Goal: Task Accomplishment & Management: Complete application form

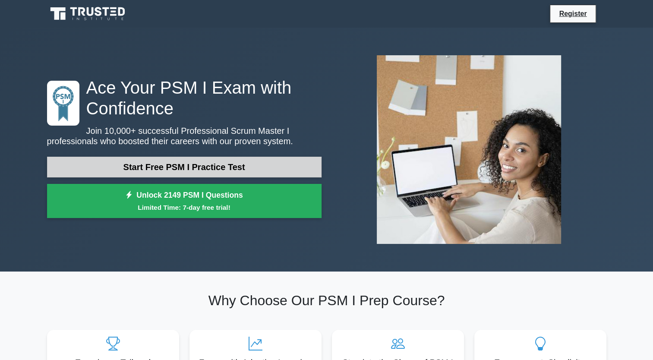
click at [209, 167] on link "Start Free PSM I Practice Test" at bounding box center [184, 167] width 274 height 21
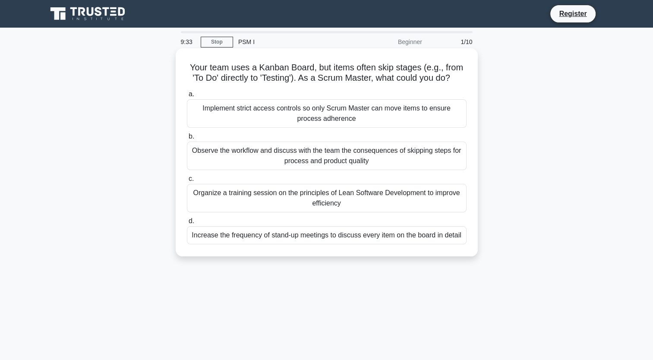
click at [235, 159] on div "Observe the workflow and discuss with the team the consequences of skipping ste…" at bounding box center [327, 156] width 280 height 28
click at [187, 139] on input "b. Observe the workflow and discuss with the team the consequences of skipping …" at bounding box center [187, 137] width 0 height 6
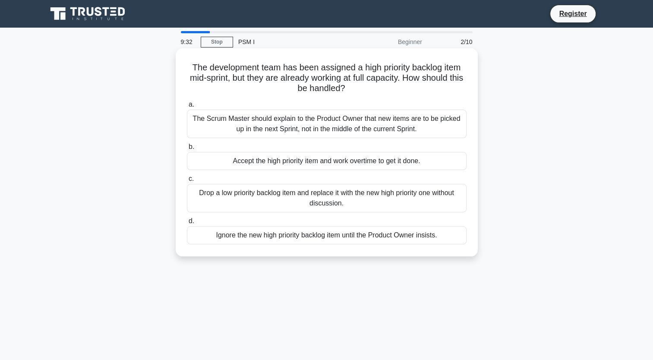
click at [228, 161] on div "Accept the high priority item and work overtime to get it done." at bounding box center [327, 161] width 280 height 18
click at [187, 150] on input "b. Accept the high priority item and work overtime to get it done." at bounding box center [187, 147] width 0 height 6
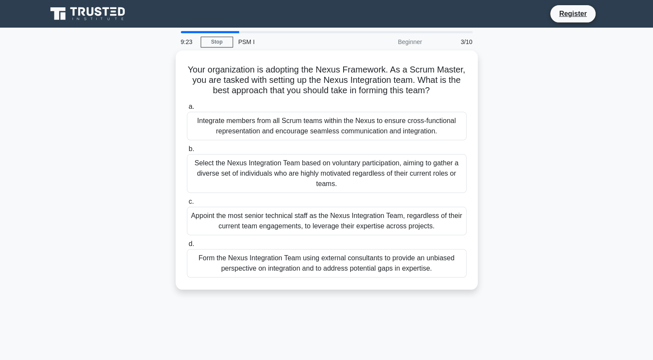
click at [214, 34] on div "9:23 Stop PSM I Beginner 3/10" at bounding box center [327, 41] width 302 height 17
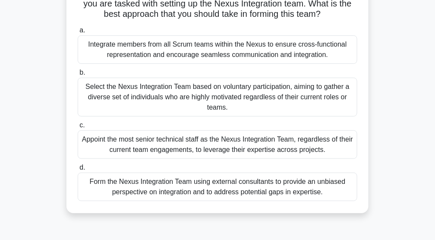
scroll to position [86, 0]
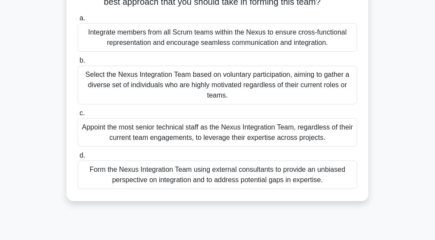
click at [176, 186] on div "Form the Nexus Integration Team using external consultants to provide an unbias…" at bounding box center [218, 175] width 280 height 28
click at [78, 158] on input "d. Form the Nexus Integration Team using external consultants to provide an unb…" at bounding box center [78, 156] width 0 height 6
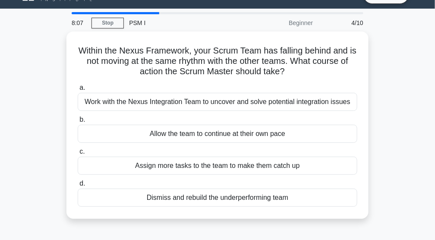
scroll to position [28, 0]
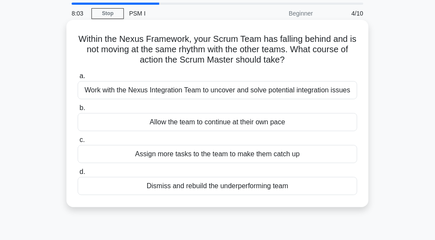
click at [260, 89] on div "Work with the Nexus Integration Team to uncover and solve potential integration…" at bounding box center [218, 90] width 280 height 18
click at [78, 79] on input "a. Work with the Nexus Integration Team to uncover and solve potential integrat…" at bounding box center [78, 76] width 0 height 6
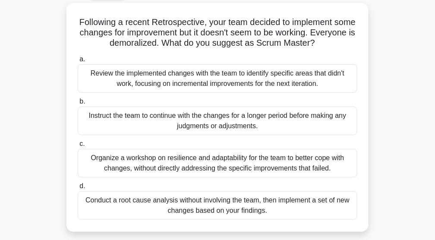
scroll to position [57, 0]
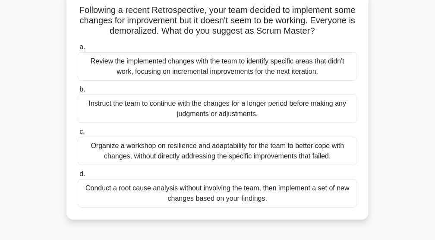
click at [138, 68] on div "Review the implemented changes with the team to identify specific areas that di…" at bounding box center [218, 66] width 280 height 28
click at [78, 50] on input "a. Review the implemented changes with the team to identify specific areas that…" at bounding box center [78, 47] width 0 height 6
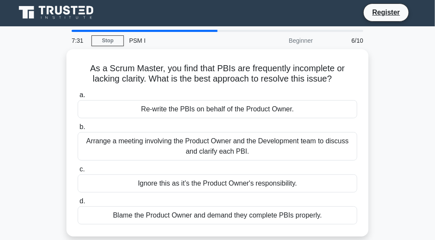
scroll to position [0, 0]
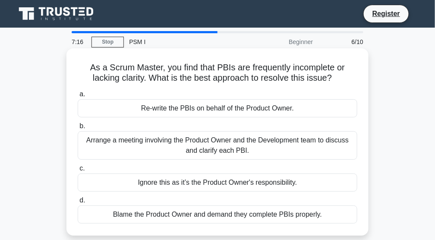
click at [211, 138] on div "Arrange a meeting involving the Product Owner and the Development team to discu…" at bounding box center [218, 145] width 280 height 28
click at [78, 129] on input "b. Arrange a meeting involving the Product Owner and the Development team to di…" at bounding box center [78, 126] width 0 height 6
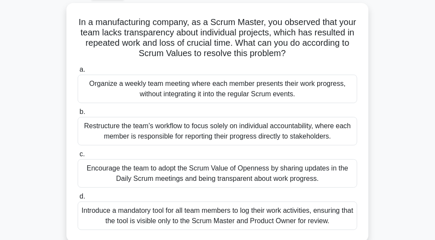
scroll to position [57, 0]
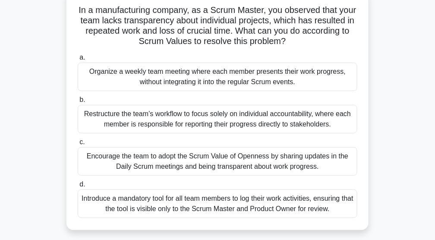
click at [155, 161] on div "Encourage the team to adopt the Scrum Value of Openness by sharing updates in t…" at bounding box center [218, 161] width 280 height 28
click at [78, 145] on input "c. Encourage the team to adopt the Scrum Value of Openness by sharing updates i…" at bounding box center [78, 142] width 0 height 6
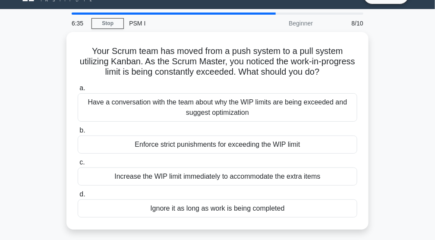
scroll to position [28, 0]
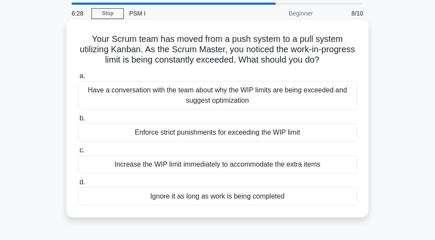
click at [207, 93] on div "Have a conversation with the team about why the WIP limits are being exceeded a…" at bounding box center [218, 95] width 280 height 28
click at [78, 79] on input "a. Have a conversation with the team about why the WIP limits are being exceede…" at bounding box center [78, 76] width 0 height 6
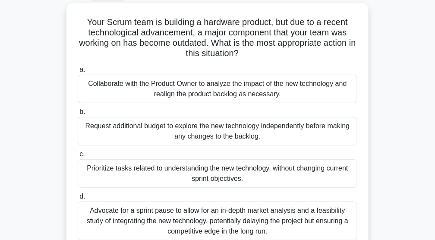
scroll to position [57, 0]
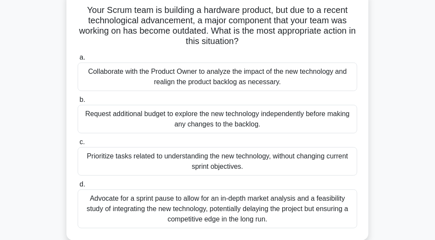
click at [189, 86] on div "Collaborate with the Product Owner to analyze the impact of the new technology …" at bounding box center [218, 77] width 280 height 28
click at [78, 60] on input "a. Collaborate with the Product Owner to analyze the impact of the new technolo…" at bounding box center [78, 58] width 0 height 6
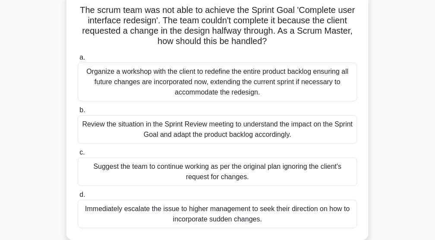
click at [175, 134] on div "Review the situation in the Sprint Review meeting to understand the impact on t…" at bounding box center [218, 129] width 280 height 28
click at [78, 113] on input "b. Review the situation in the Sprint Review meeting to understand the impact o…" at bounding box center [78, 110] width 0 height 6
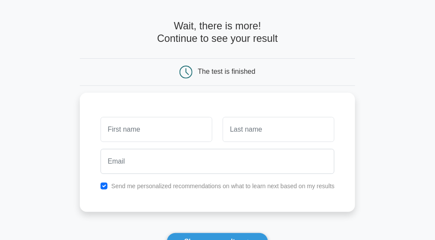
scroll to position [57, 0]
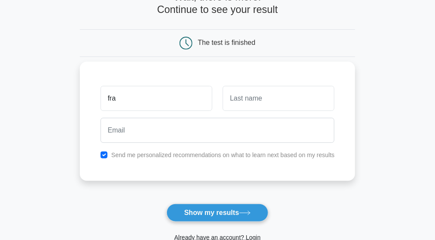
type input "Fran"
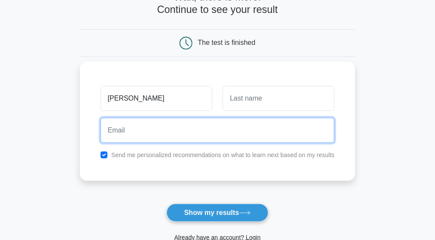
click at [231, 123] on input "email" at bounding box center [218, 130] width 234 height 25
type input "fran.campoy@gmail.com"
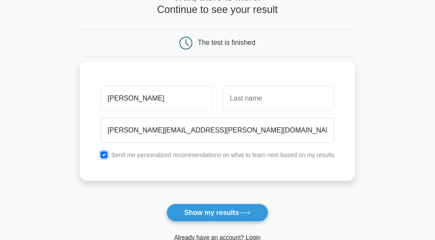
click at [104, 155] on input "checkbox" at bounding box center [104, 154] width 7 height 7
checkbox input "false"
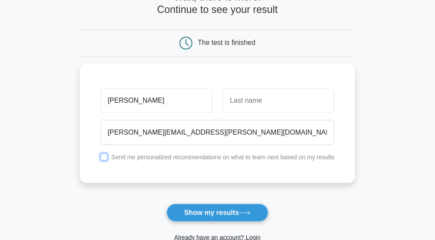
scroll to position [144, 0]
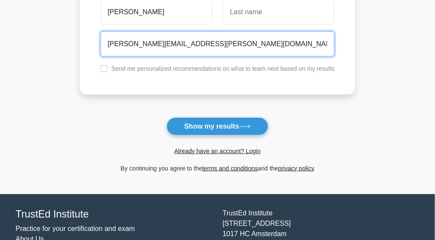
drag, startPoint x: 134, startPoint y: 42, endPoint x: 146, endPoint y: 44, distance: 12.3
click at [146, 44] on input "fran.campoy@gmail.com" at bounding box center [218, 43] width 234 height 25
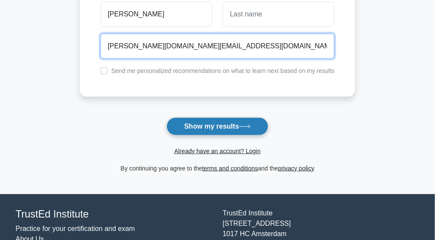
type input "fran.cam@gmail.com"
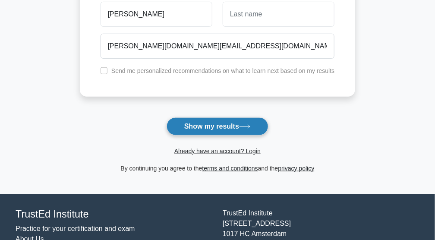
click at [202, 129] on button "Show my results" at bounding box center [218, 126] width 102 height 18
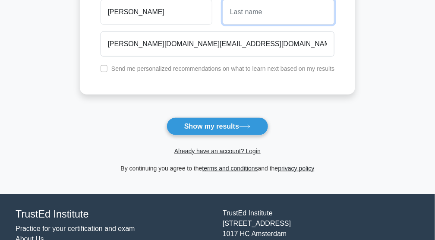
click at [245, 13] on input "text" at bounding box center [279, 12] width 112 height 25
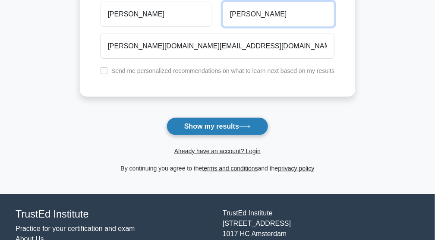
type input "campoy"
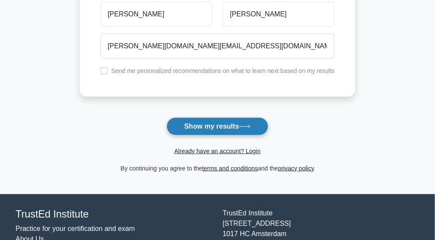
click at [233, 124] on button "Show my results" at bounding box center [218, 126] width 102 height 18
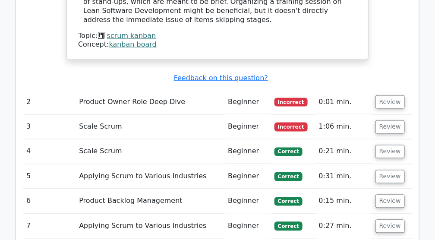
scroll to position [1036, 0]
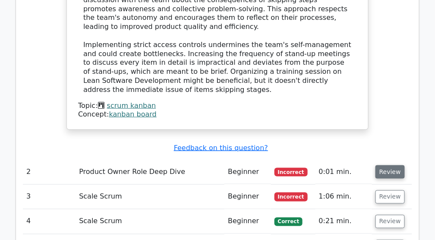
click at [382, 165] on button "Review" at bounding box center [389, 171] width 29 height 13
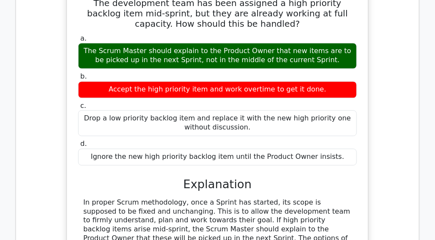
scroll to position [1381, 0]
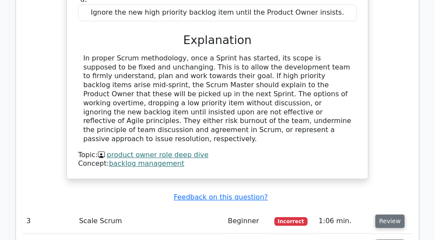
click at [389, 214] on button "Review" at bounding box center [389, 220] width 29 height 13
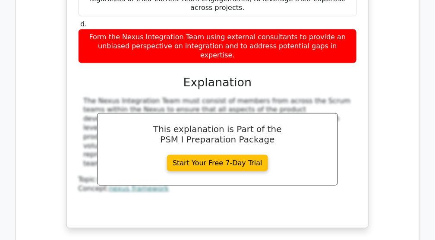
scroll to position [1726, 0]
